Goal: Task Accomplishment & Management: Use online tool/utility

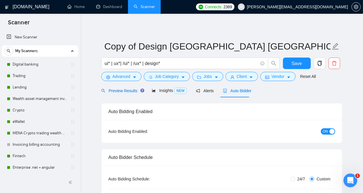
click at [126, 90] on span "Preview Results" at bounding box center [121, 91] width 41 height 5
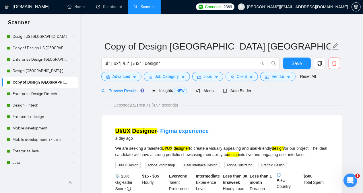
scroll to position [500, 0]
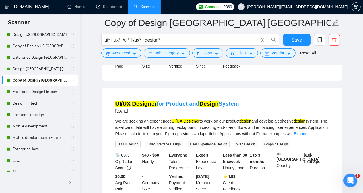
scroll to position [149, 0]
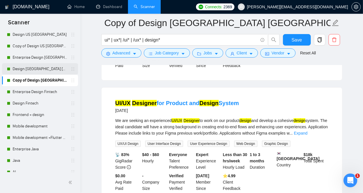
click at [27, 71] on link "Design [GEOGRAPHIC_DATA] [GEOGRAPHIC_DATA] other countries" at bounding box center [40, 68] width 54 height 11
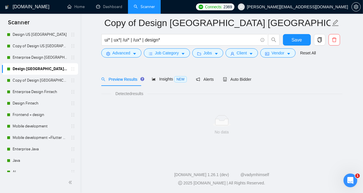
scroll to position [16, 0]
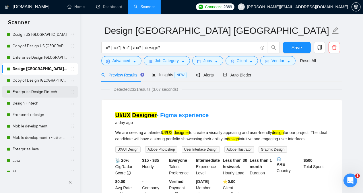
click at [53, 92] on link "Enterprise Design Fintech" at bounding box center [40, 91] width 54 height 11
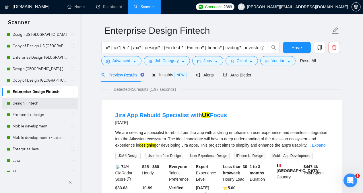
click at [48, 105] on link "Design Fintech" at bounding box center [40, 103] width 54 height 11
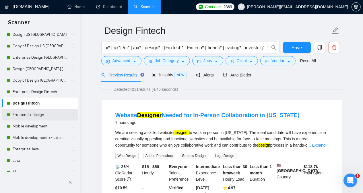
click at [48, 115] on link "Frontend + design" at bounding box center [40, 114] width 54 height 11
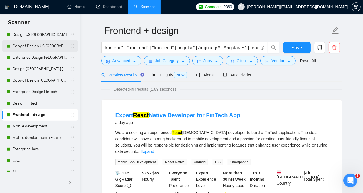
click at [46, 47] on link "Copy of Design US [GEOGRAPHIC_DATA]" at bounding box center [40, 45] width 54 height 11
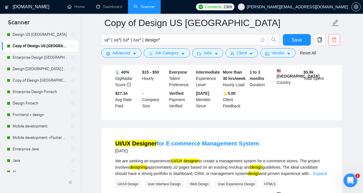
scroll to position [991, 0]
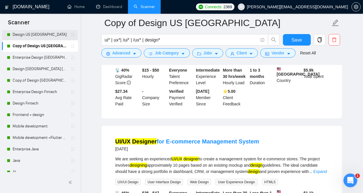
click at [46, 34] on link "Design US [GEOGRAPHIC_DATA]" at bounding box center [40, 34] width 54 height 11
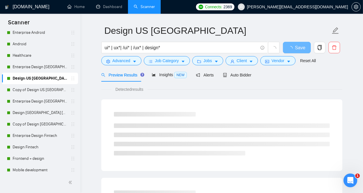
scroll to position [453, 0]
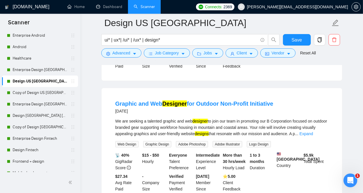
scroll to position [934, 0]
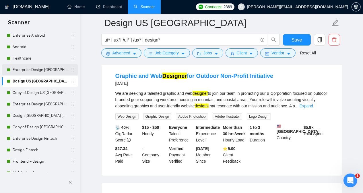
click at [39, 69] on link "Enterprise Design [GEOGRAPHIC_DATA] [GEOGRAPHIC_DATA]" at bounding box center [40, 69] width 54 height 11
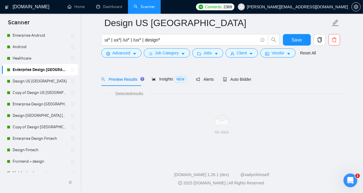
scroll to position [16, 0]
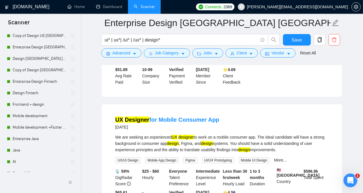
scroll to position [516, 0]
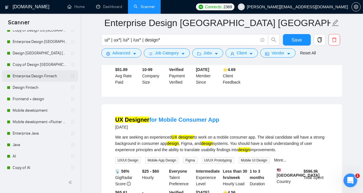
click at [49, 77] on link "Enterprise Design Fintech" at bounding box center [40, 76] width 54 height 11
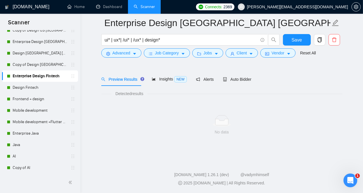
scroll to position [16, 0]
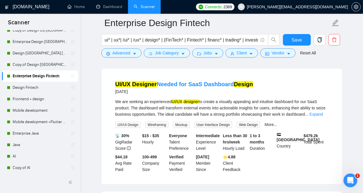
scroll to position [922, 0]
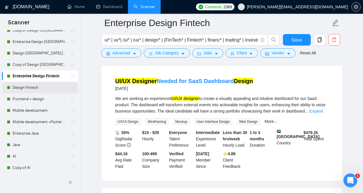
click at [47, 87] on link "Design Fintech" at bounding box center [40, 87] width 54 height 11
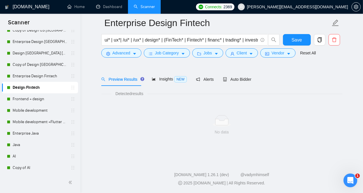
scroll to position [16, 0]
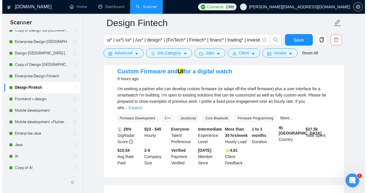
scroll to position [188, 0]
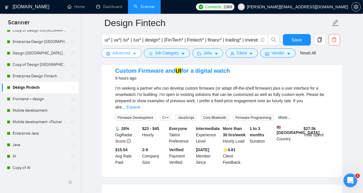
click at [118, 55] on span "Advanced" at bounding box center [121, 53] width 18 height 6
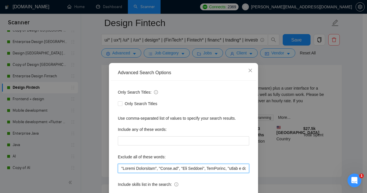
click at [120, 169] on input "text" at bounding box center [183, 168] width 131 height 9
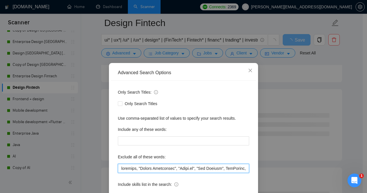
type input "firmware, "Funnel Specialist", "[PERSON_NAME][DOMAIN_NAME]", "App Builder", App…"
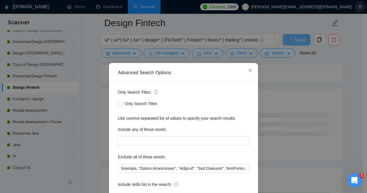
scroll to position [45, 0]
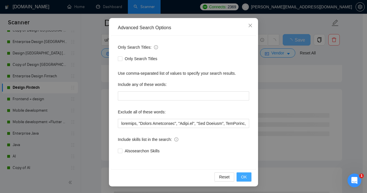
click at [242, 178] on span "OK" at bounding box center [244, 177] width 6 height 6
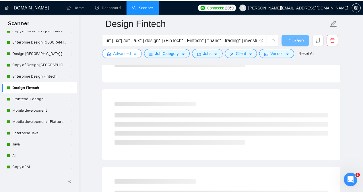
scroll to position [0, 0]
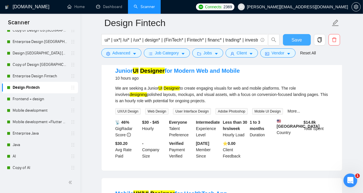
click at [298, 43] on span "Save" at bounding box center [296, 39] width 10 height 7
click at [45, 79] on link "Enterprise Design Fintech" at bounding box center [40, 76] width 54 height 11
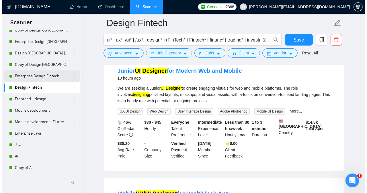
scroll to position [16, 0]
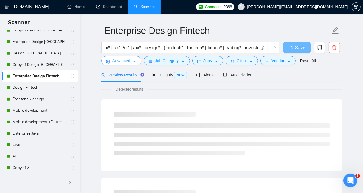
click at [112, 61] on span "Advanced" at bounding box center [121, 61] width 18 height 6
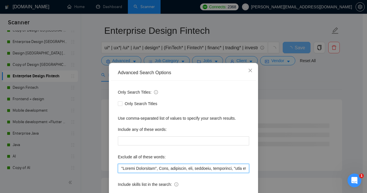
click at [119, 170] on input "text" at bounding box center [183, 168] width 131 height 9
type input "firmware, "Funnel Specialist", Divi, developer, dev, engineer, programmer, "dat…"
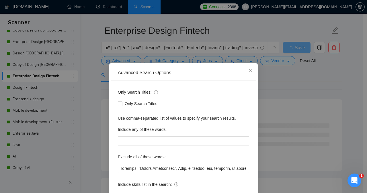
scroll to position [45, 0]
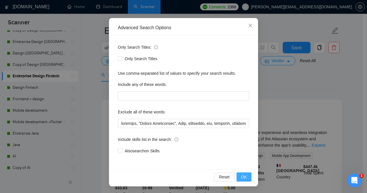
click at [241, 179] on span "OK" at bounding box center [244, 177] width 6 height 6
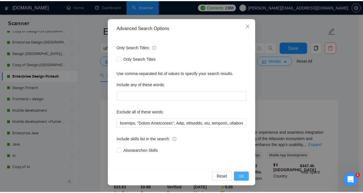
scroll to position [16, 0]
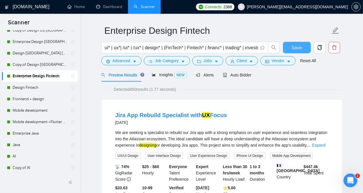
click at [287, 51] on button "Save" at bounding box center [297, 47] width 28 height 11
click at [38, 66] on link "Copy of Design [GEOGRAPHIC_DATA] [GEOGRAPHIC_DATA] other countries" at bounding box center [40, 64] width 54 height 11
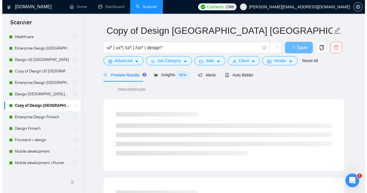
scroll to position [473, 0]
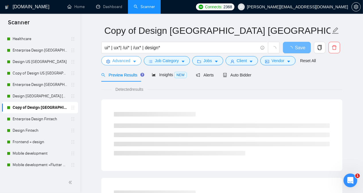
click at [116, 63] on span "Advanced" at bounding box center [121, 61] width 18 height 6
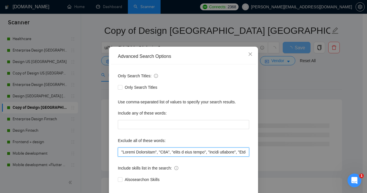
click at [119, 157] on input "text" at bounding box center [183, 152] width 131 height 9
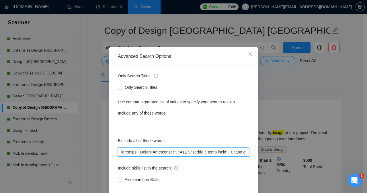
click at [124, 157] on input "text" at bounding box center [183, 152] width 131 height 9
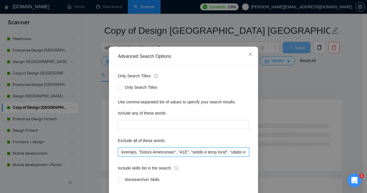
type input "firmware, "Funnel Specialist", "N8N", "share a loom video", "vector database", …"
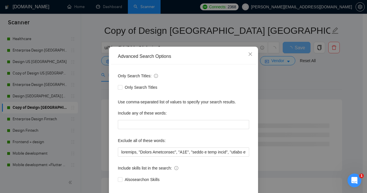
click at [191, 148] on div "Exclude all of these words:" at bounding box center [183, 141] width 131 height 11
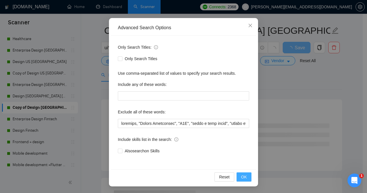
click at [241, 176] on span "OK" at bounding box center [244, 177] width 6 height 6
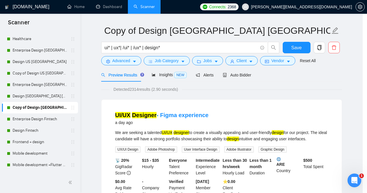
scroll to position [16, 0]
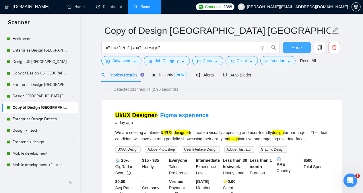
click at [291, 49] on button "Save" at bounding box center [297, 47] width 28 height 11
click at [42, 98] on link "Design [GEOGRAPHIC_DATA] [GEOGRAPHIC_DATA] other countries" at bounding box center [40, 96] width 54 height 11
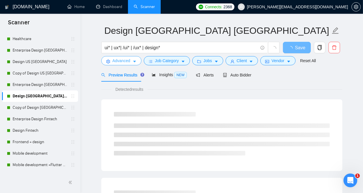
click at [109, 59] on span "setting" at bounding box center [108, 61] width 4 height 4
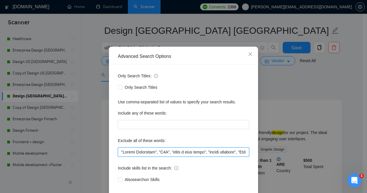
click at [118, 157] on input "text" at bounding box center [183, 152] width 131 height 9
paste input "firmware"
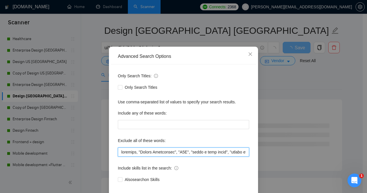
type input "firmware, "Funnel Specialist", "N8N", "share a loom video", "vector database", …"
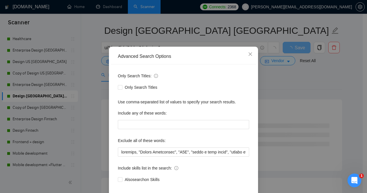
scroll to position [45, 0]
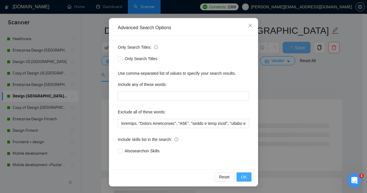
click at [241, 175] on span "OK" at bounding box center [244, 177] width 6 height 6
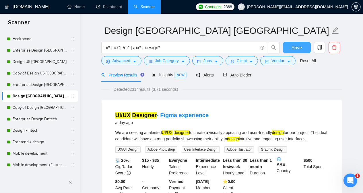
click at [295, 45] on span "Save" at bounding box center [296, 47] width 10 height 7
click at [47, 86] on link "Enterprise Design [GEOGRAPHIC_DATA] [GEOGRAPHIC_DATA] other countries" at bounding box center [40, 84] width 54 height 11
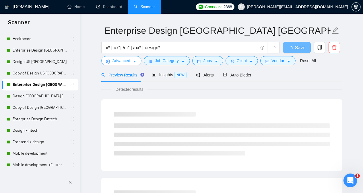
click at [118, 61] on span "Advanced" at bounding box center [121, 61] width 18 height 6
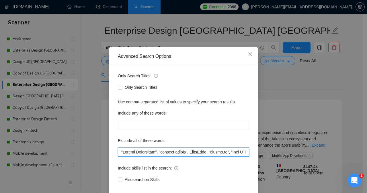
click at [119, 157] on input "text" at bounding box center [183, 152] width 131 height 9
paste input "firmware"
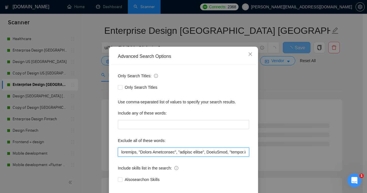
type input "firmware, "Funnel Specialist", "lovable expert", StoryBlok, "[DOMAIN_NAME]", "Z…"
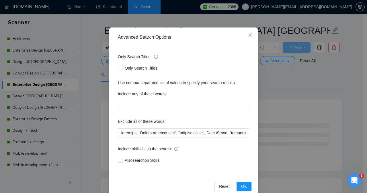
scroll to position [45, 0]
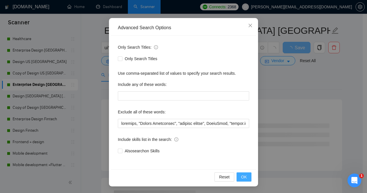
click at [241, 179] on span "OK" at bounding box center [244, 177] width 6 height 6
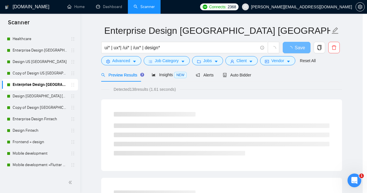
scroll to position [16, 0]
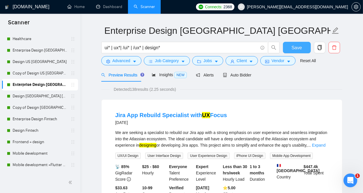
click at [297, 49] on span "Save" at bounding box center [296, 47] width 10 height 7
click at [48, 74] on link "Copy of Design US [GEOGRAPHIC_DATA]" at bounding box center [40, 73] width 54 height 11
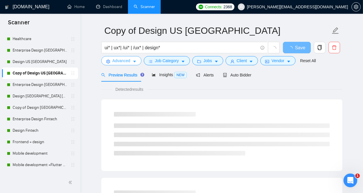
click at [125, 59] on span "Advanced" at bounding box center [121, 61] width 18 height 6
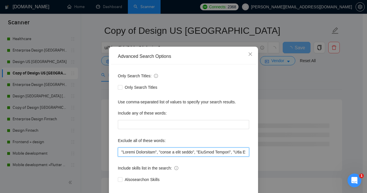
click at [119, 157] on input "text" at bounding box center [183, 152] width 131 height 9
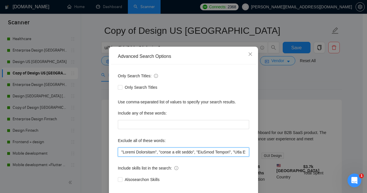
paste input "firmware"
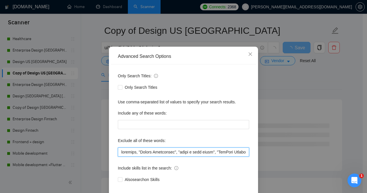
type input "firmware, "Funnel Specialist", "share a loom video", "HubSpot Partner", "Team M…"
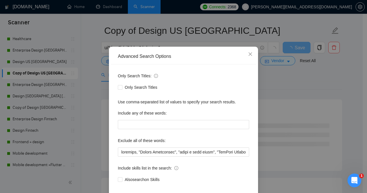
scroll to position [45, 0]
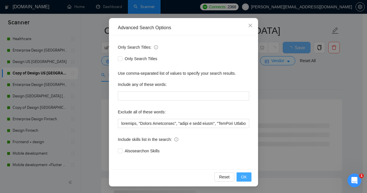
click at [244, 175] on span "OK" at bounding box center [244, 177] width 6 height 6
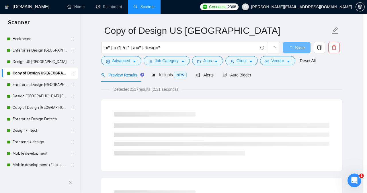
scroll to position [16, 0]
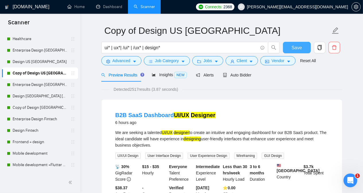
click at [293, 48] on span "Save" at bounding box center [296, 47] width 10 height 7
click at [47, 63] on link "Design US [GEOGRAPHIC_DATA]" at bounding box center [40, 61] width 54 height 11
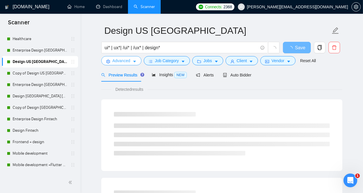
click at [118, 58] on span "Advanced" at bounding box center [121, 61] width 18 height 6
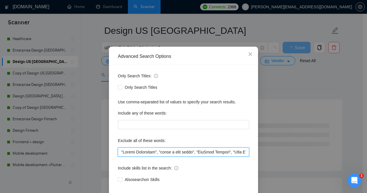
click at [119, 157] on input "text" at bounding box center [183, 152] width 131 height 9
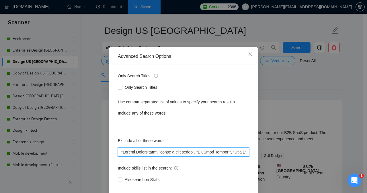
paste input "firmware"
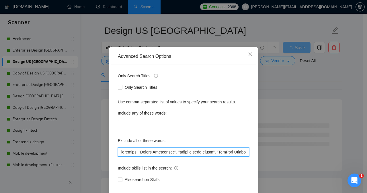
type input "firmware, "Funnel Specialist", "share a loom video", "HubSpot Partner", "Team M…"
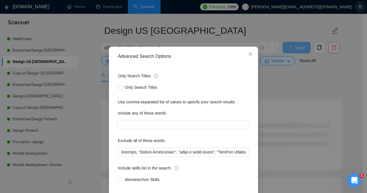
scroll to position [45, 0]
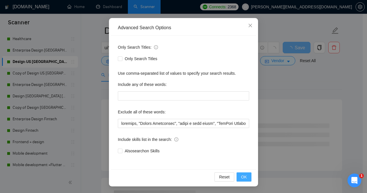
click at [241, 178] on span "OK" at bounding box center [244, 177] width 6 height 6
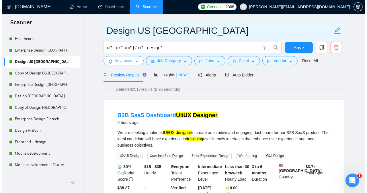
scroll to position [0, 0]
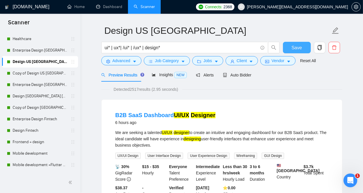
click at [295, 47] on span "Save" at bounding box center [296, 47] width 10 height 7
click at [50, 52] on link "Enterprise Design [GEOGRAPHIC_DATA] [GEOGRAPHIC_DATA]" at bounding box center [40, 50] width 54 height 11
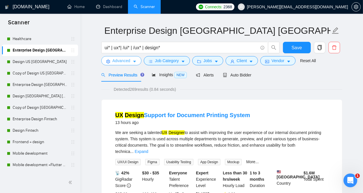
click at [120, 61] on span "Advanced" at bounding box center [121, 61] width 18 height 6
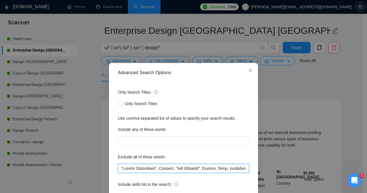
click at [118, 169] on input "text" at bounding box center [183, 168] width 131 height 9
paste input "firmware"
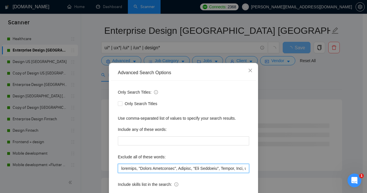
type input "loremips, "Dolors Ametconsec", Adipisc, "Eli Seddoeiu", Tempor, Inci, utlaboree…"
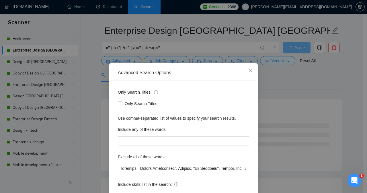
scroll to position [45, 0]
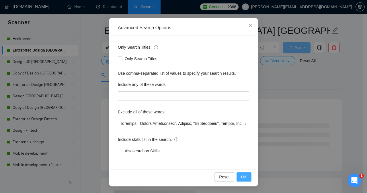
click at [241, 174] on span "OK" at bounding box center [244, 177] width 6 height 6
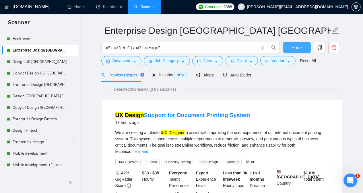
click at [302, 47] on button "Save" at bounding box center [297, 47] width 28 height 11
click at [54, 141] on link "Frontend + design" at bounding box center [40, 142] width 54 height 11
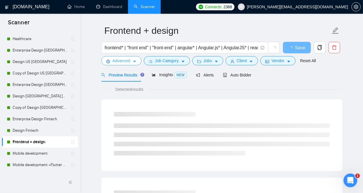
click at [124, 62] on span "Advanced" at bounding box center [121, 61] width 18 height 6
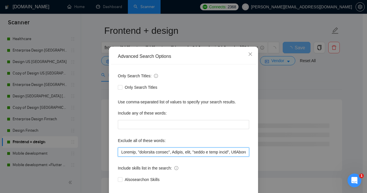
click at [118, 157] on input "text" at bounding box center [183, 152] width 131 height 9
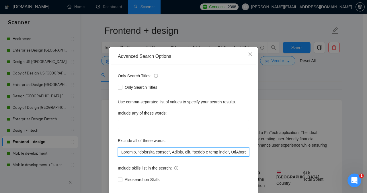
paste input "firmware"
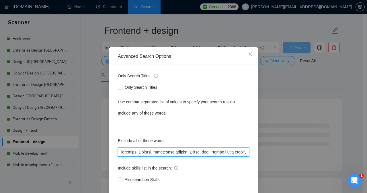
type input "firmware, Webflow, "streaming expert", Django, page, "share a loom video", MixP…"
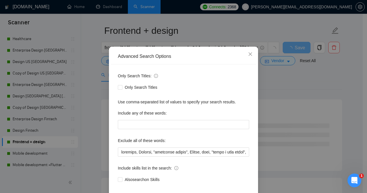
scroll to position [45, 0]
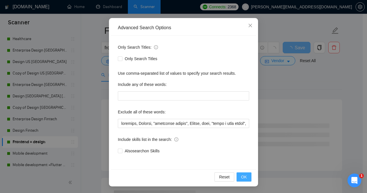
click at [241, 176] on span "OK" at bounding box center [244, 177] width 6 height 6
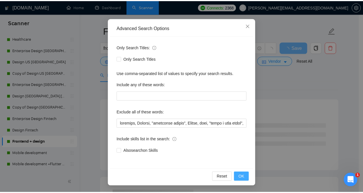
scroll to position [16, 0]
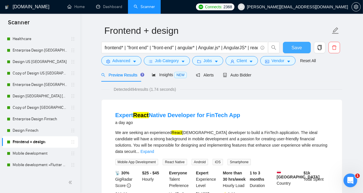
click at [295, 49] on span "Save" at bounding box center [296, 47] width 10 height 7
